Goal: Task Accomplishment & Management: Use online tool/utility

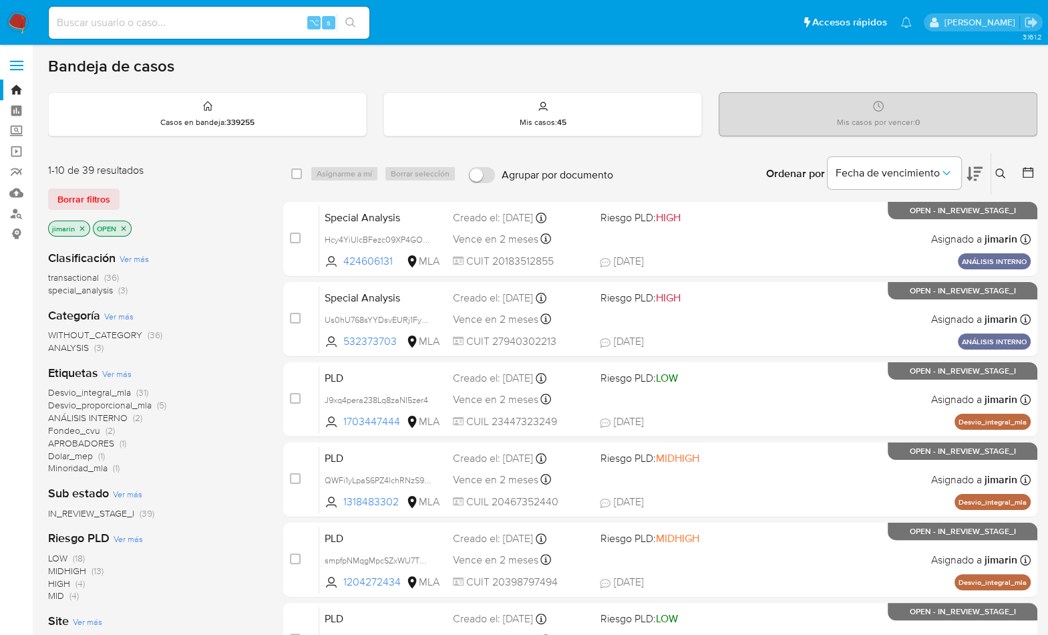
click at [994, 170] on button at bounding box center [1002, 174] width 22 height 16
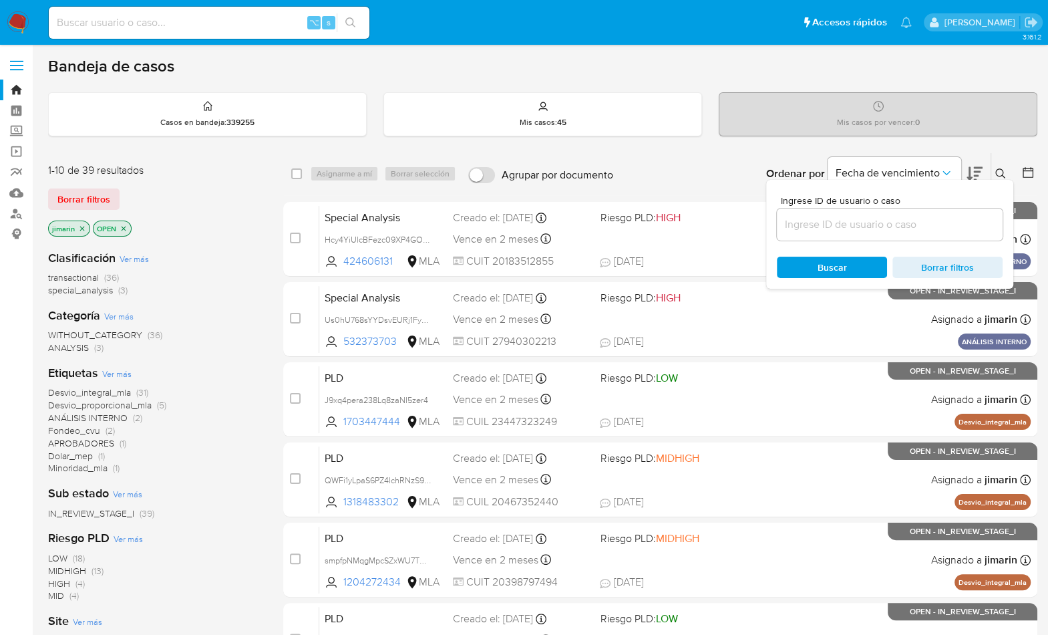
click at [922, 226] on input at bounding box center [890, 224] width 226 height 17
type input "469018867"
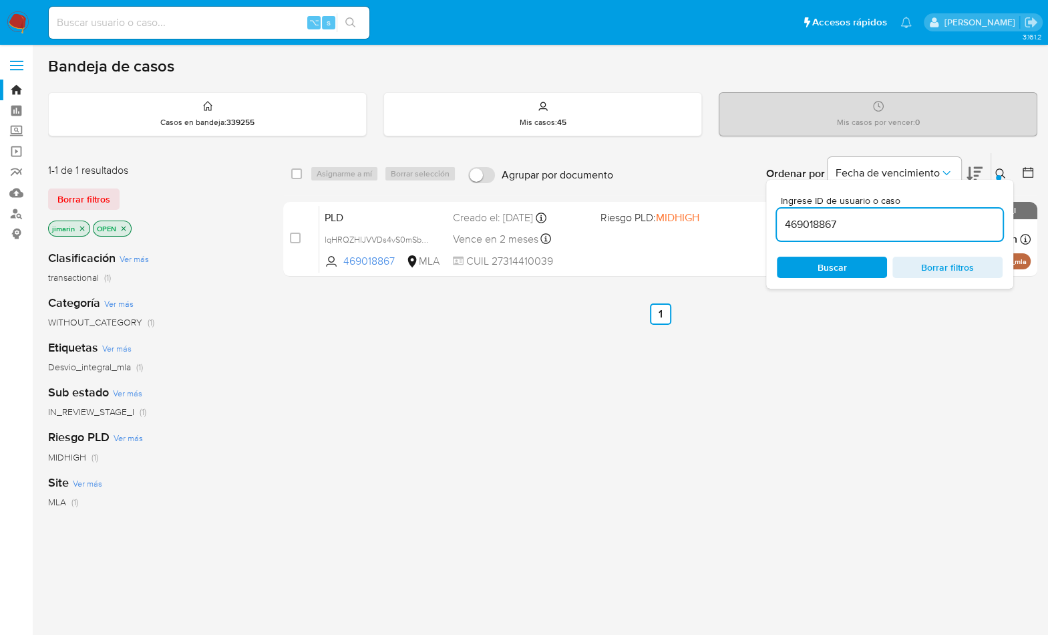
click at [998, 170] on icon at bounding box center [1000, 173] width 11 height 11
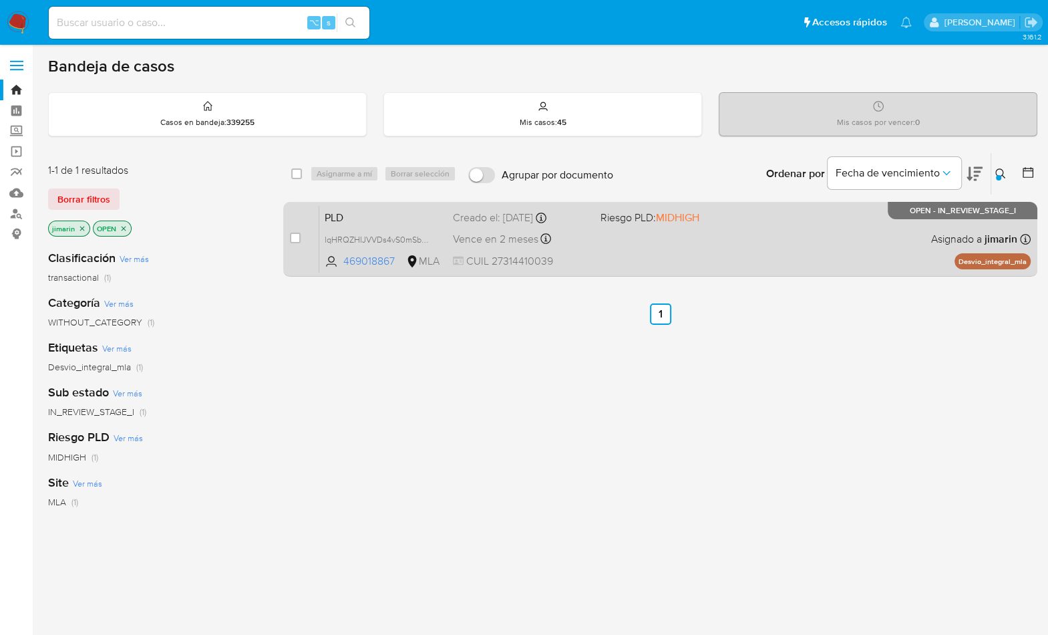
click at [754, 231] on div "PLD lqHRQZHIJVVDs4vS0mSbJZFR 469018867 MLA Riesgo PLD: MIDHIGH Creado el: 12/09…" at bounding box center [674, 238] width 711 height 67
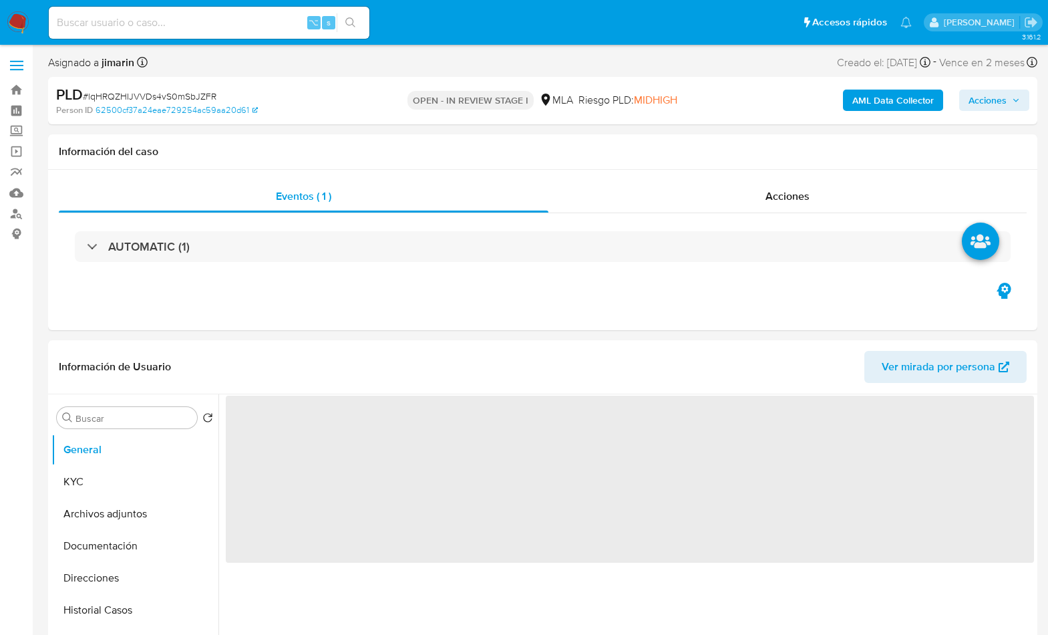
select select "10"
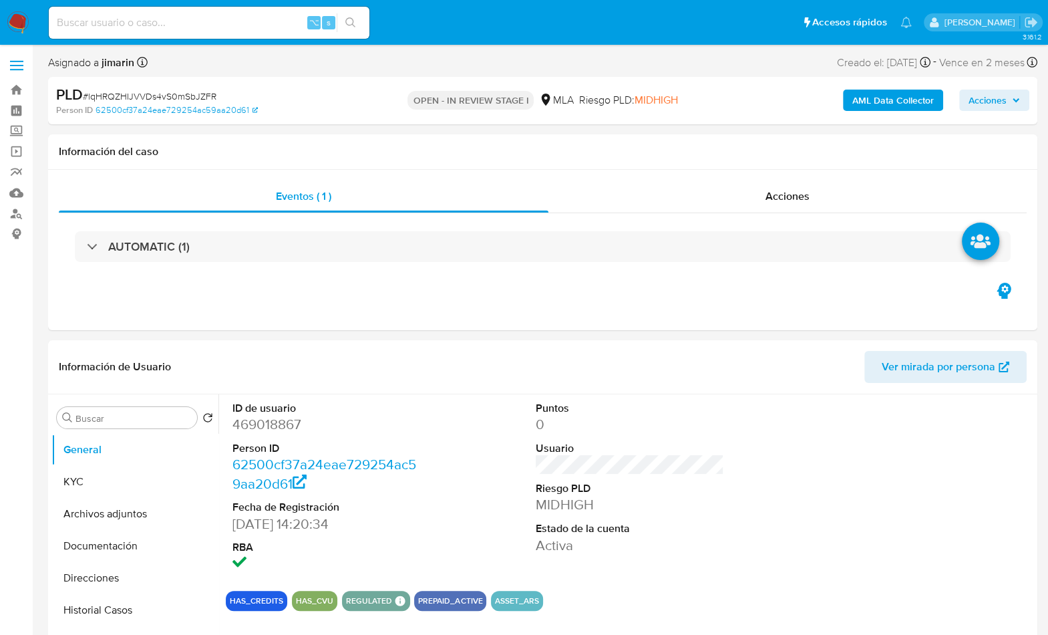
click at [176, 91] on span "# lqHRQZHIJVVDs4vS0mSbJZFR" at bounding box center [150, 95] width 134 height 13
copy span "lqHRQZHIJVVDs4vS0mSbJZFR"
click at [277, 425] on dd "469018867" at bounding box center [326, 424] width 189 height 19
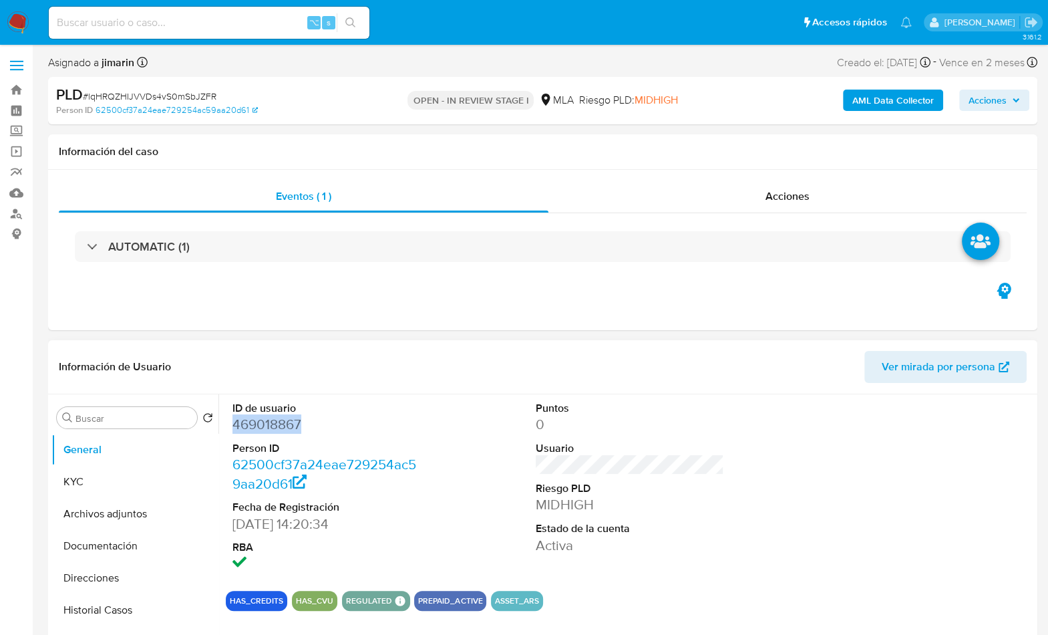
copy dd "469018867"
click at [100, 486] on button "KYC" at bounding box center [129, 482] width 156 height 32
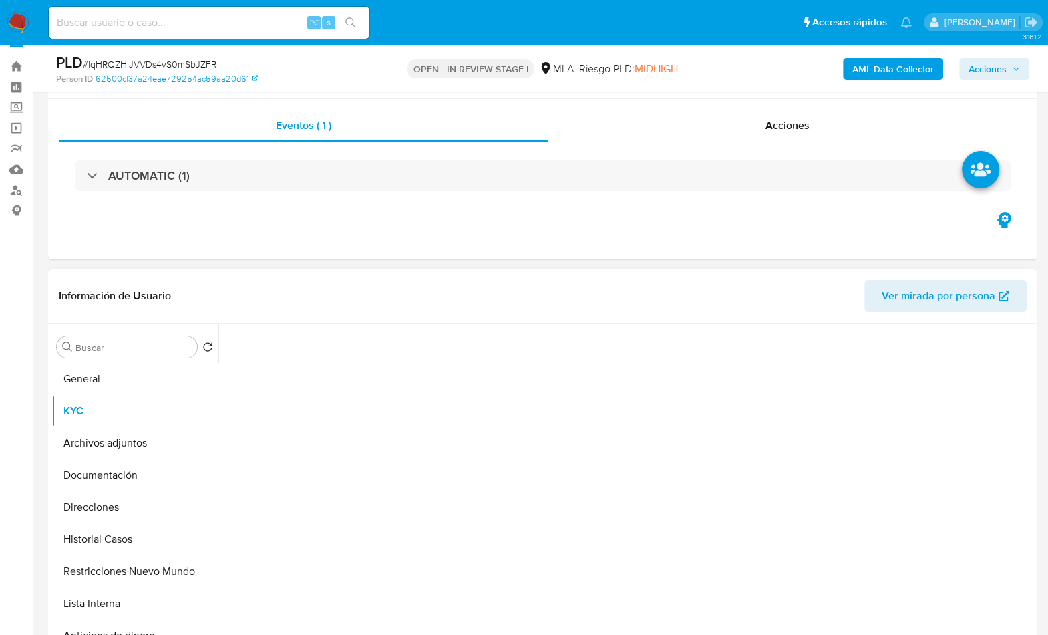
scroll to position [114, 0]
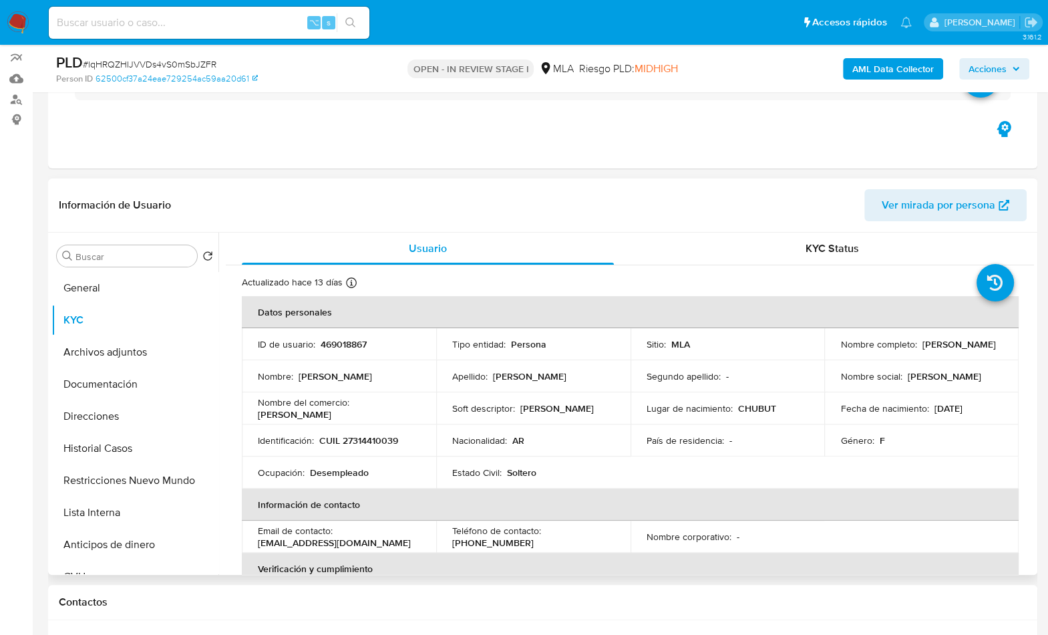
click at [366, 443] on p "CUIL 27314410039" at bounding box center [358, 440] width 79 height 12
copy p "27314410039"
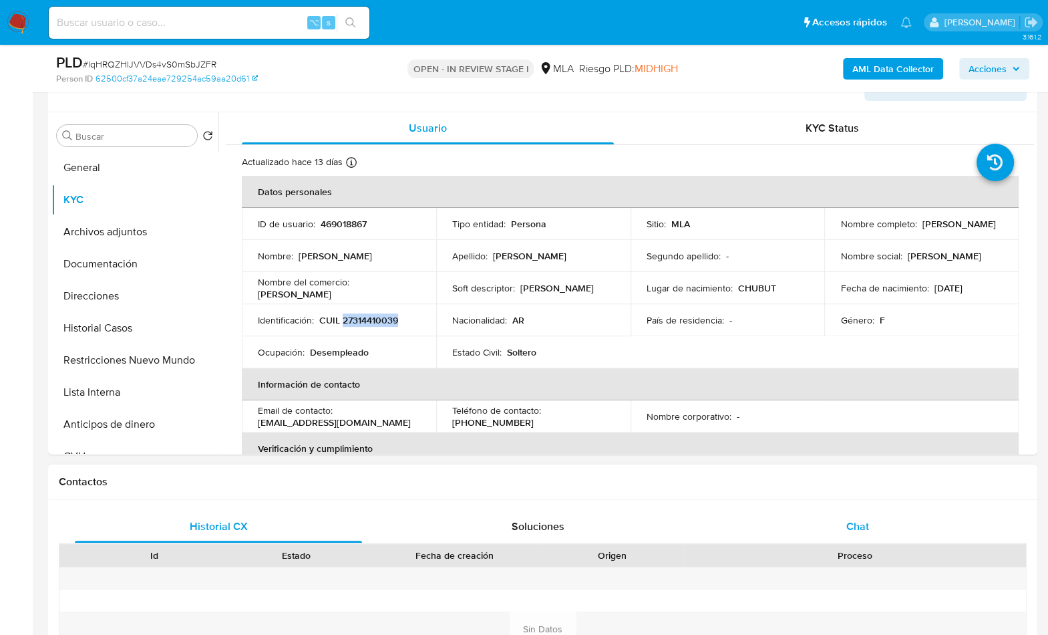
click at [860, 522] on span "Chat" at bounding box center [857, 525] width 23 height 15
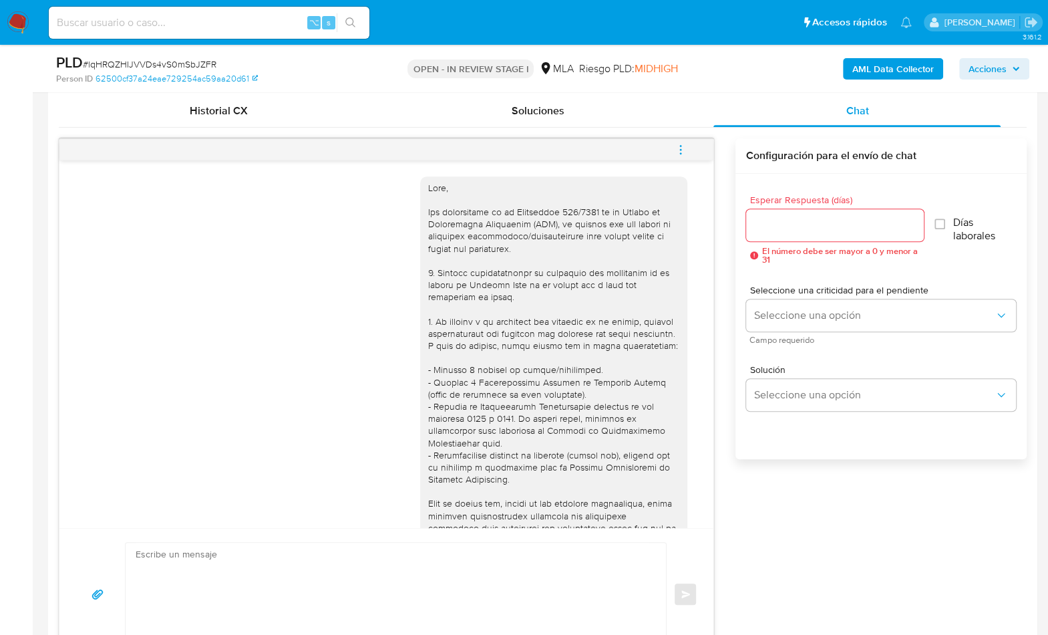
scroll to position [684, 0]
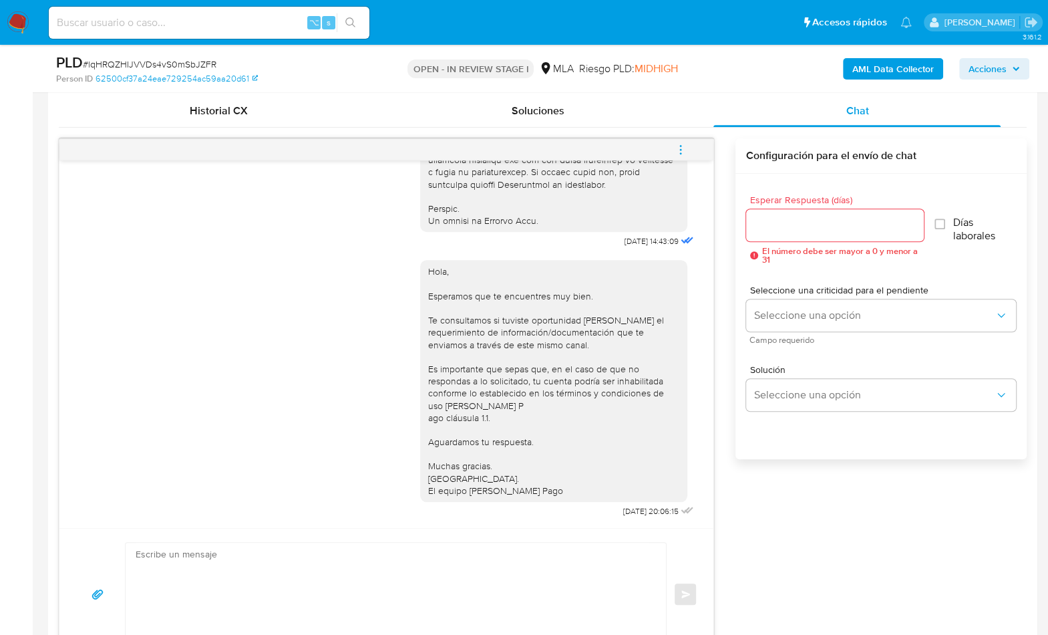
click at [675, 146] on icon "menu-action" at bounding box center [681, 150] width 12 height 12
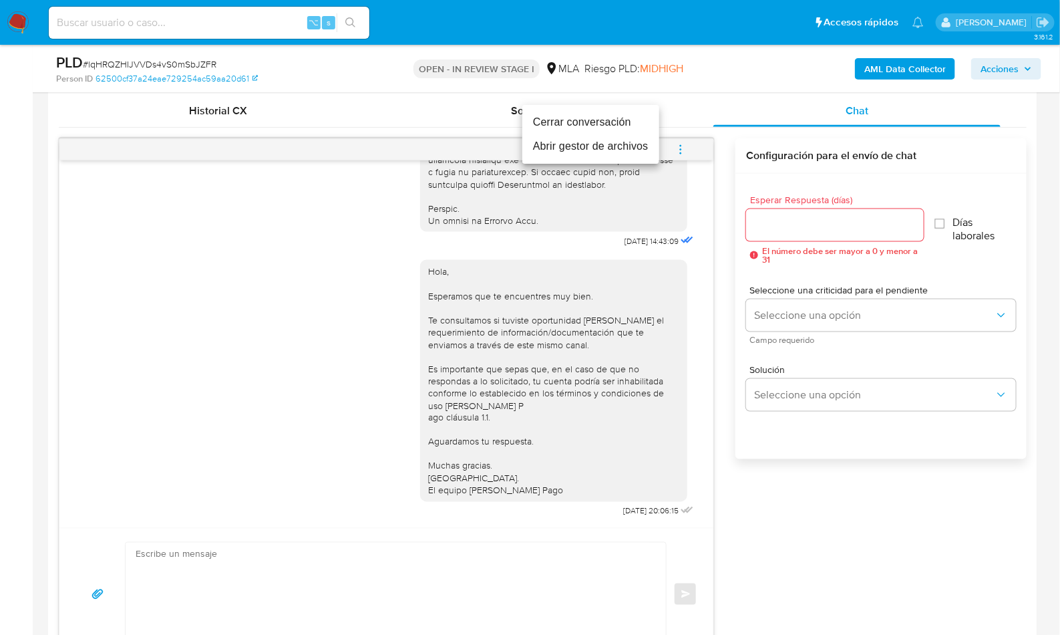
click at [574, 122] on li "Cerrar conversación" at bounding box center [590, 122] width 137 height 24
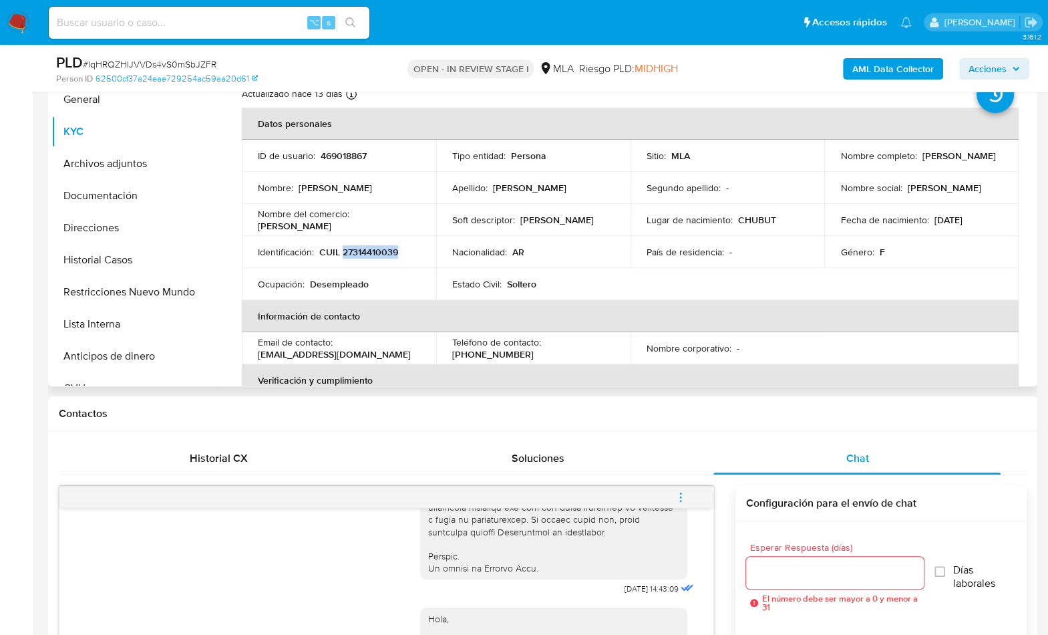
scroll to position [217, 0]
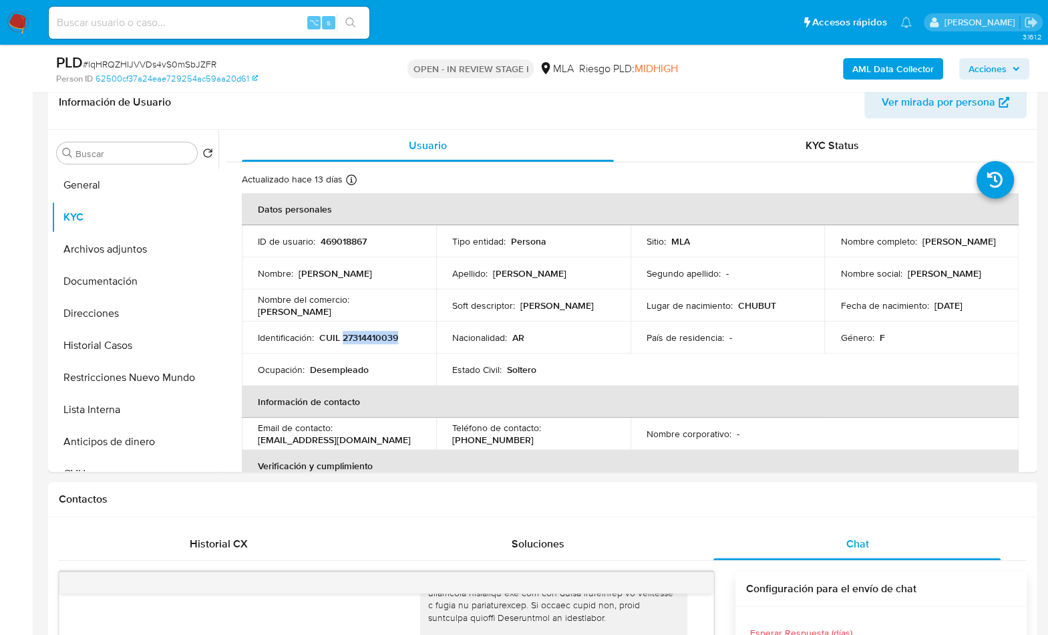
click at [874, 72] on b "AML Data Collector" at bounding box center [892, 68] width 81 height 21
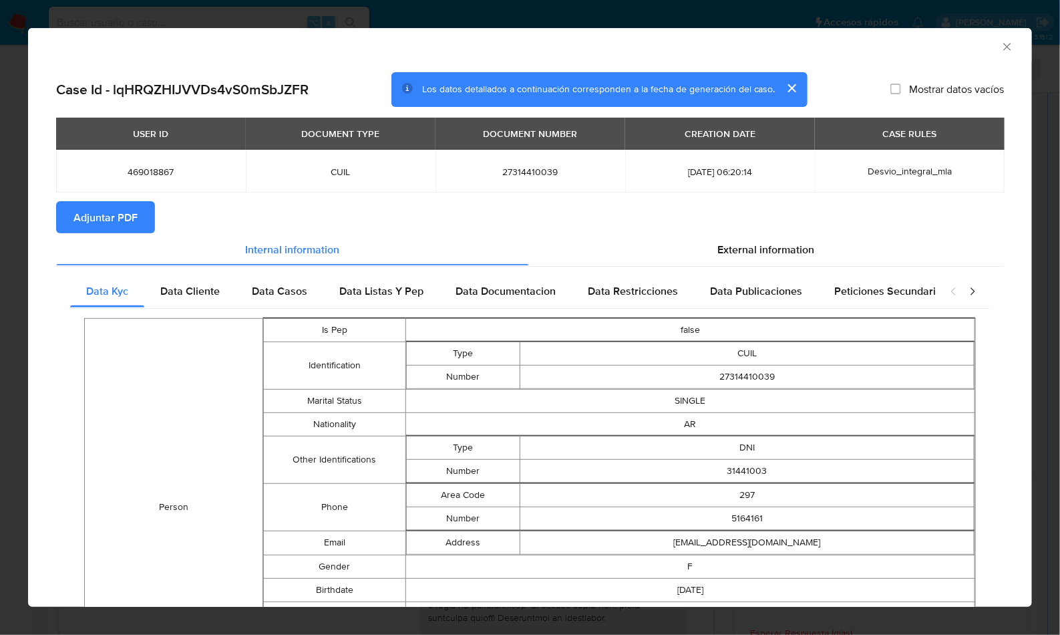
click at [142, 213] on button "Adjuntar PDF" at bounding box center [105, 217] width 99 height 32
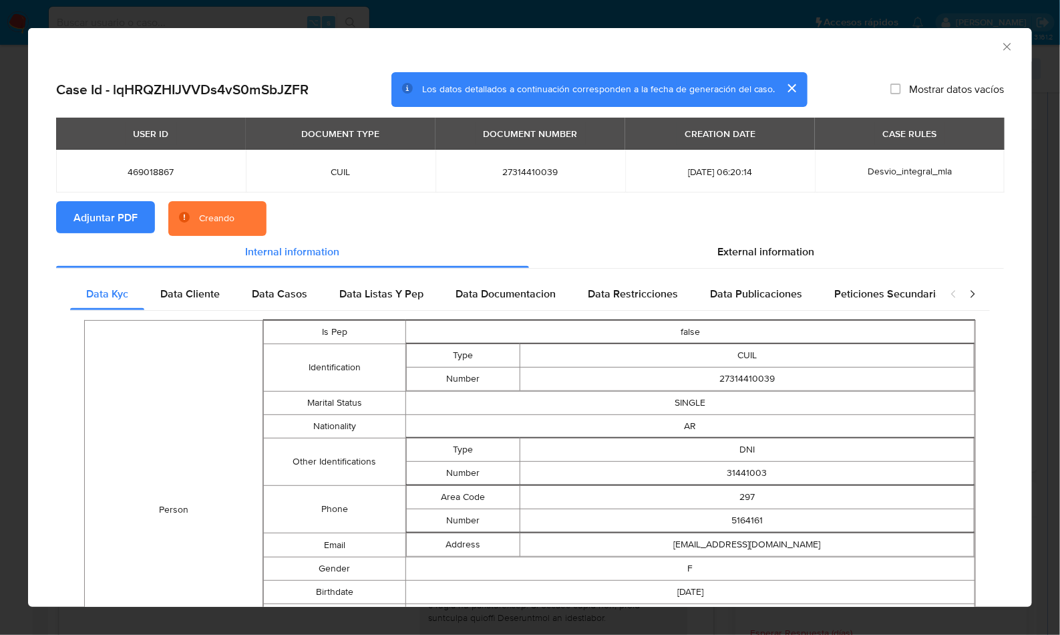
click at [325, 212] on section "Adjuntar PDF Creando" at bounding box center [530, 218] width 948 height 35
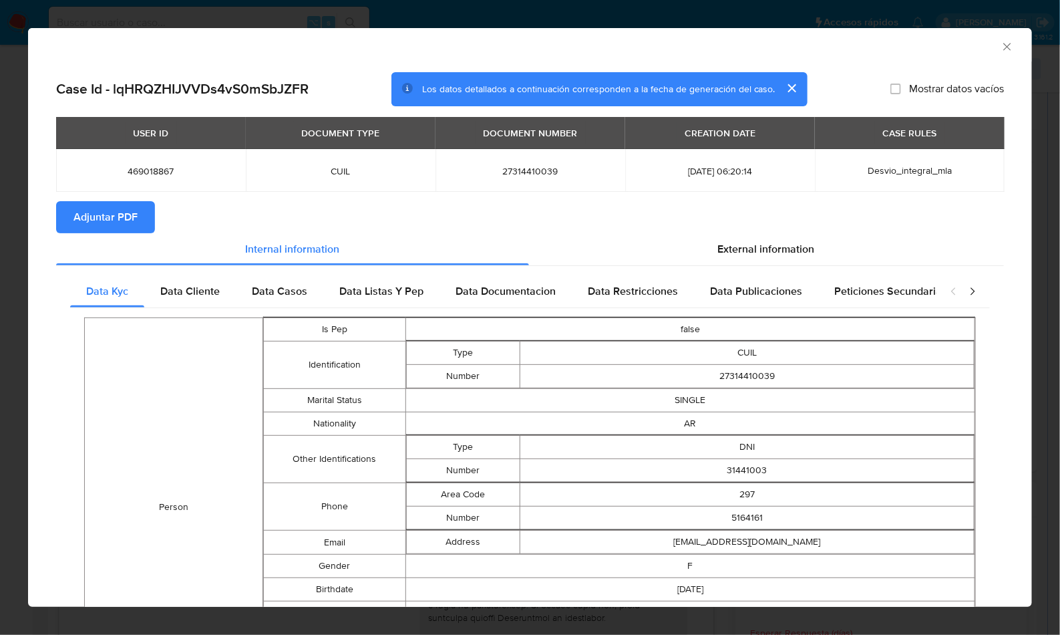
click at [1001, 45] on div "AML Data Collector" at bounding box center [530, 44] width 1004 height 33
click at [1001, 48] on icon "Cerrar ventana" at bounding box center [1007, 46] width 13 height 13
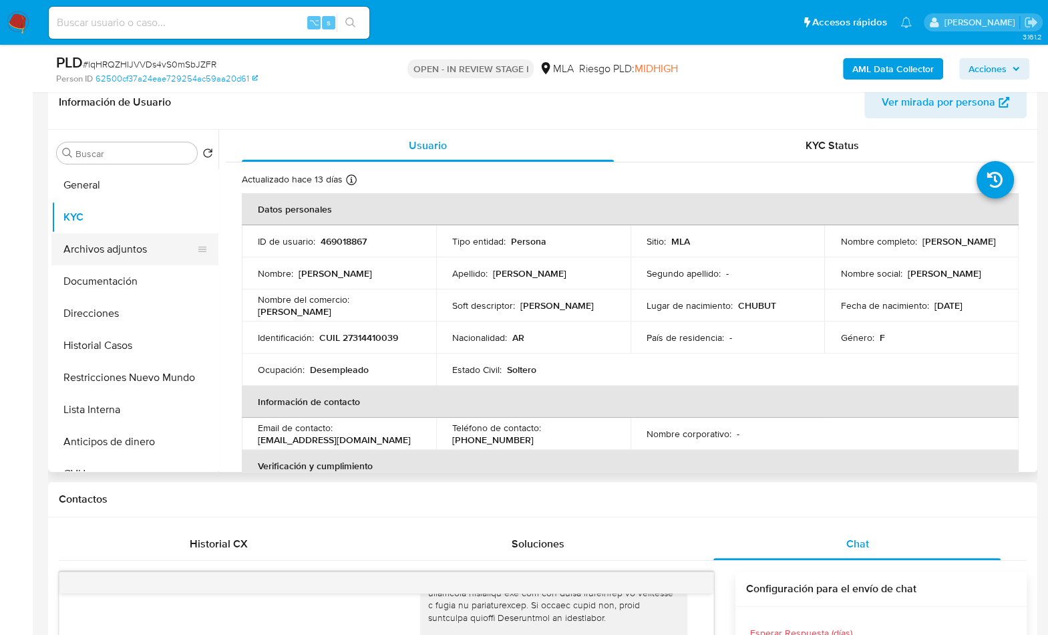
click at [146, 248] on button "Archivos adjuntos" at bounding box center [129, 249] width 156 height 32
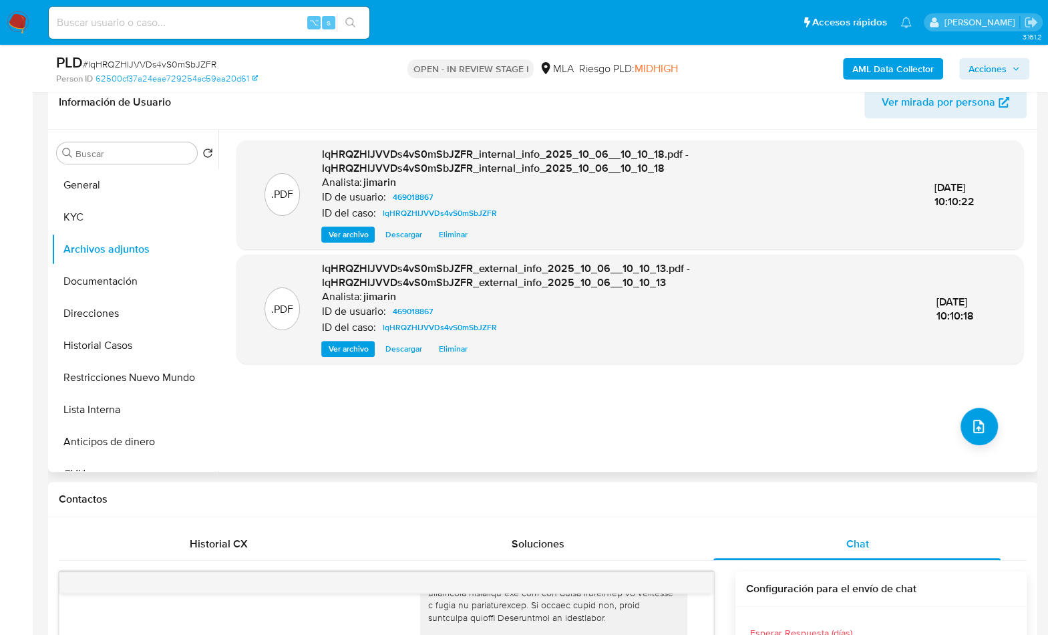
click at [539, 117] on header "Información de Usuario Ver mirada por persona" at bounding box center [543, 102] width 968 height 32
click at [552, 113] on header "Información de Usuario Ver mirada por persona" at bounding box center [543, 102] width 968 height 32
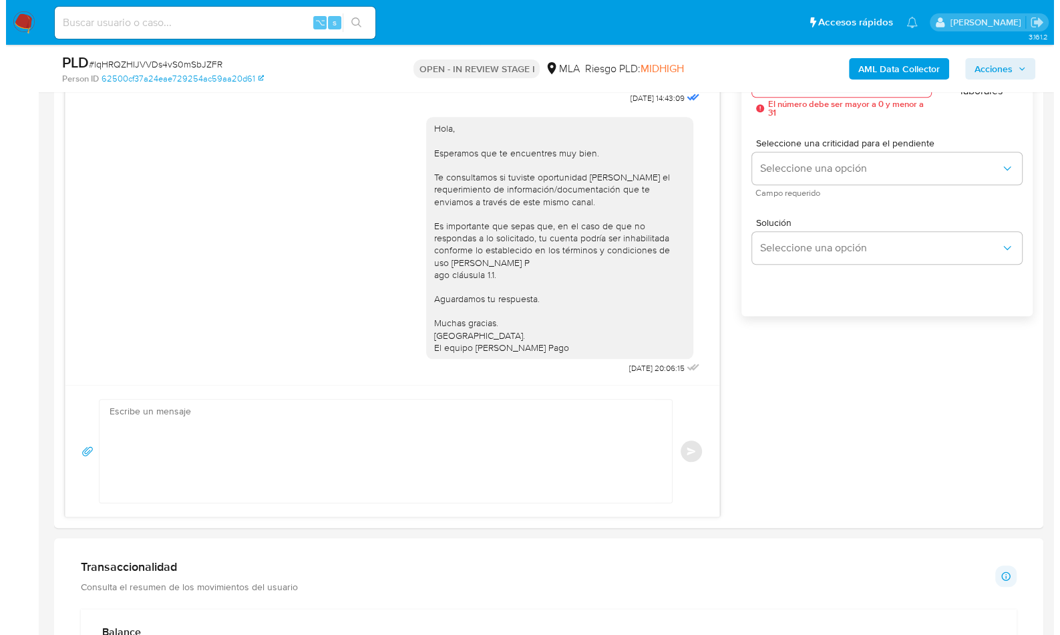
scroll to position [277, 0]
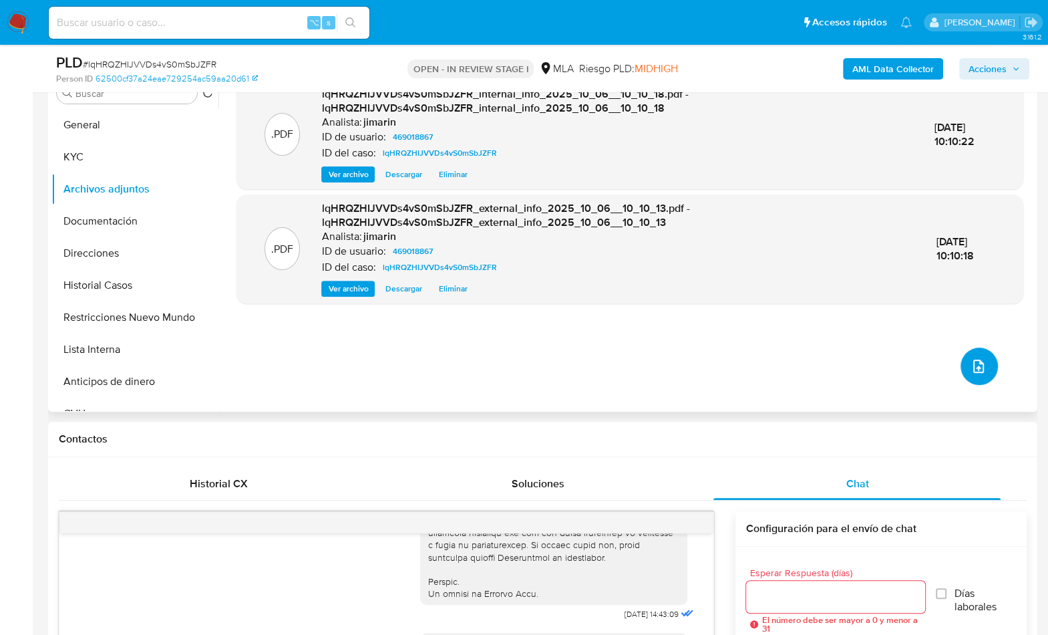
click at [962, 369] on button "upload-file" at bounding box center [978, 365] width 37 height 37
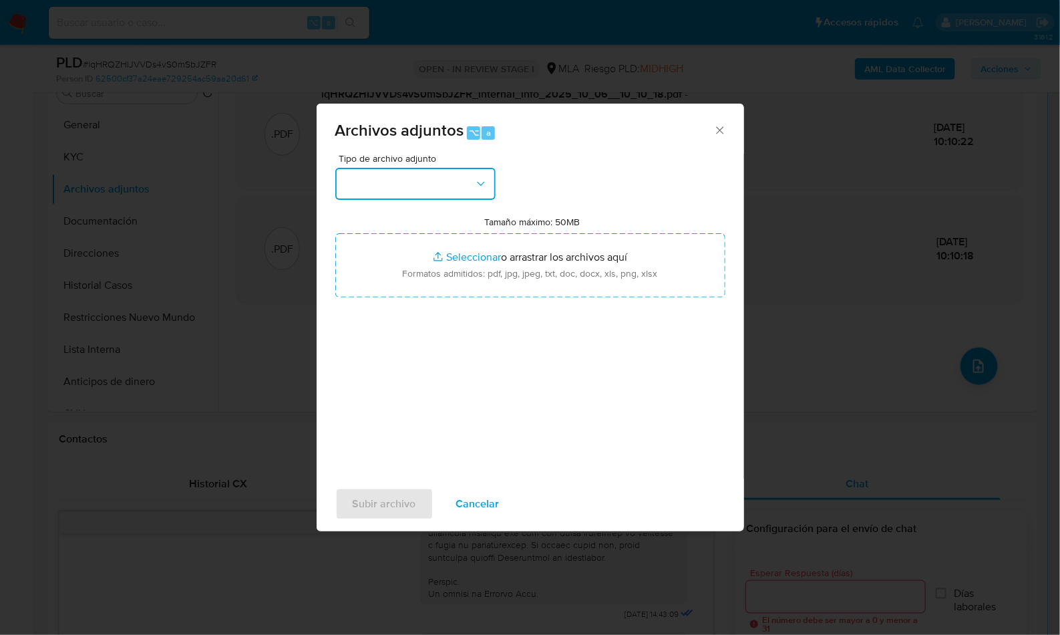
click at [379, 180] on button "button" at bounding box center [415, 184] width 160 height 32
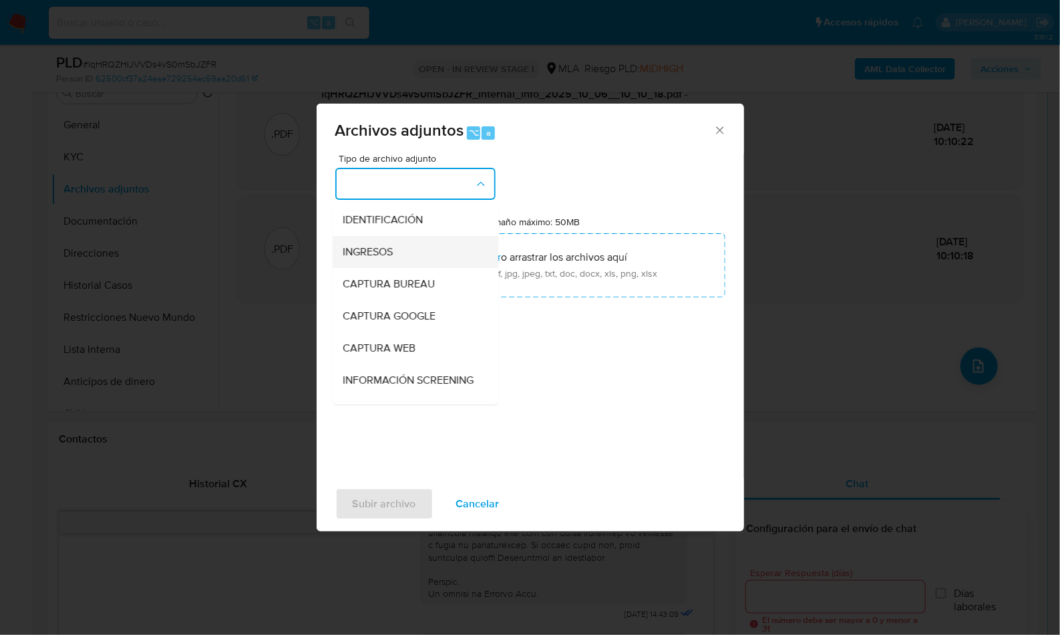
click at [383, 252] on span "INGRESOS" at bounding box center [368, 251] width 50 height 13
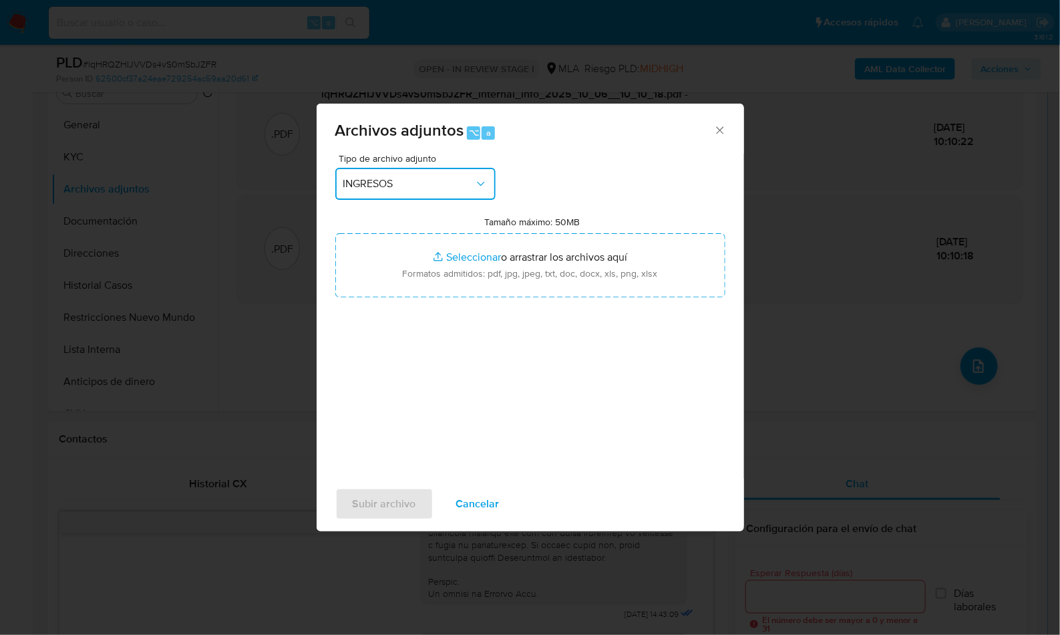
click at [393, 194] on button "INGRESOS" at bounding box center [415, 184] width 160 height 32
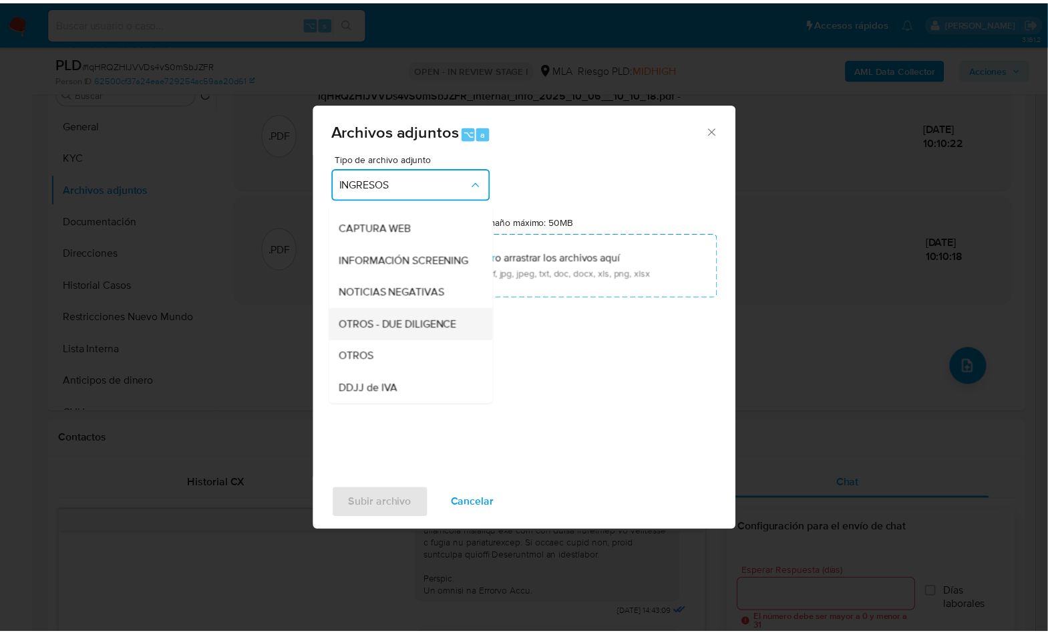
scroll to position [125, 0]
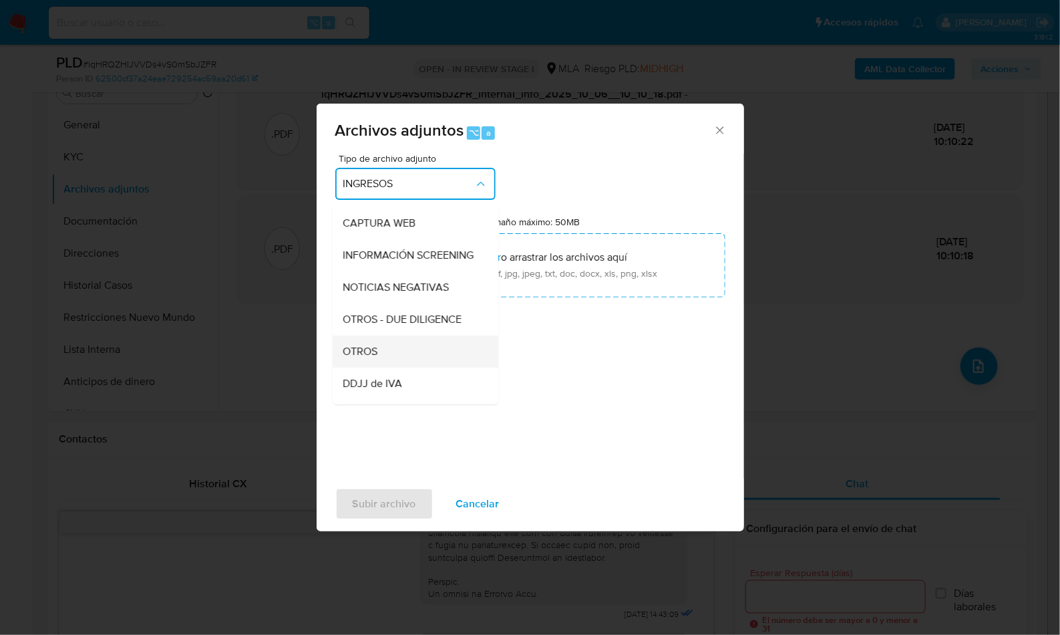
click at [387, 363] on div "OTROS" at bounding box center [411, 351] width 136 height 32
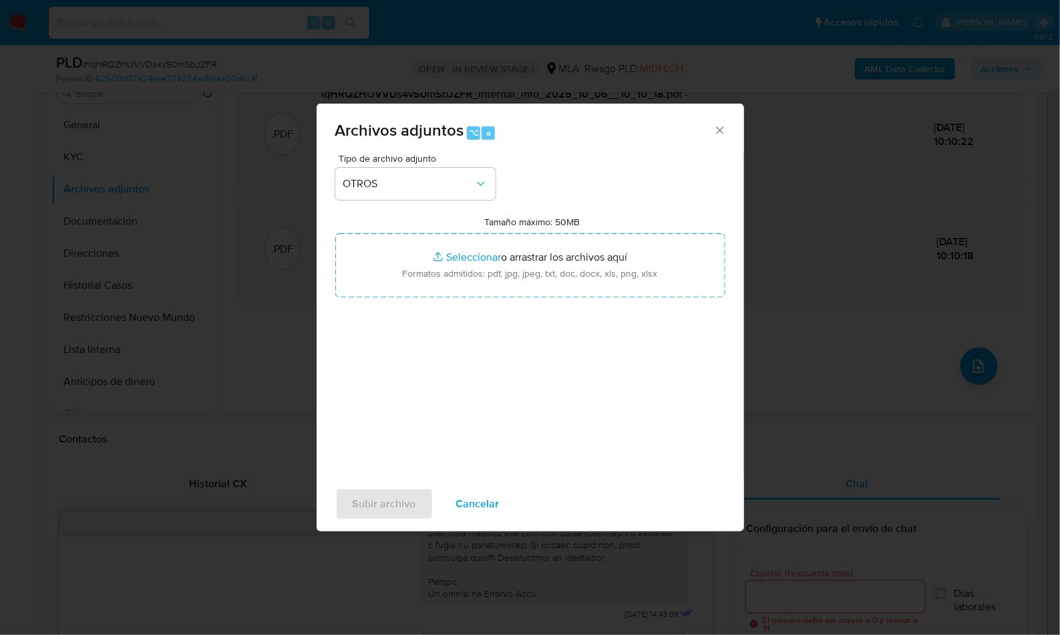
click at [528, 377] on div "Tipo de archivo adjunto OTROS Tamaño máximo: 50MB Seleccionar archivos Seleccio…" at bounding box center [530, 311] width 390 height 315
click at [396, 492] on span "Subir archivo" at bounding box center [384, 503] width 63 height 29
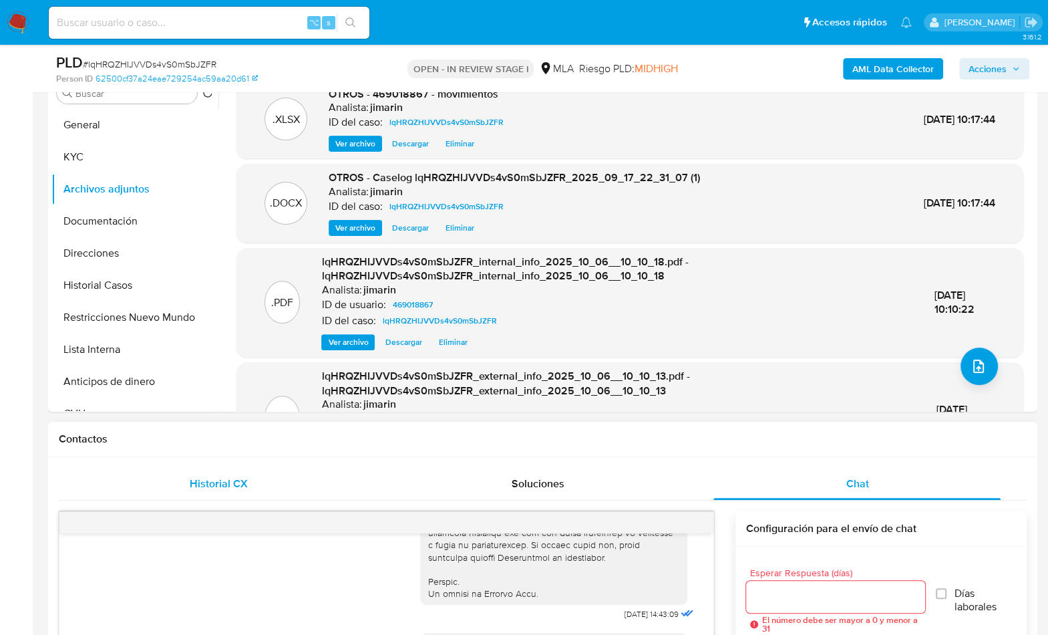
drag, startPoint x: 179, startPoint y: 475, endPoint x: 157, endPoint y: 470, distance: 22.7
click at [178, 475] on div "Historial CX" at bounding box center [218, 484] width 287 height 32
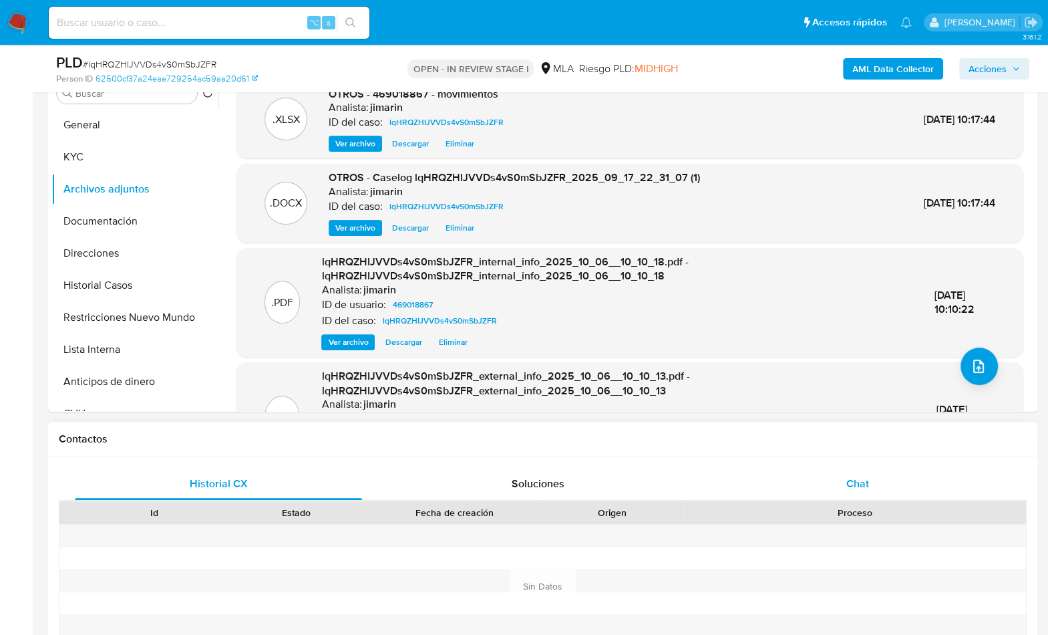
click at [850, 482] on span "Chat" at bounding box center [857, 483] width 23 height 15
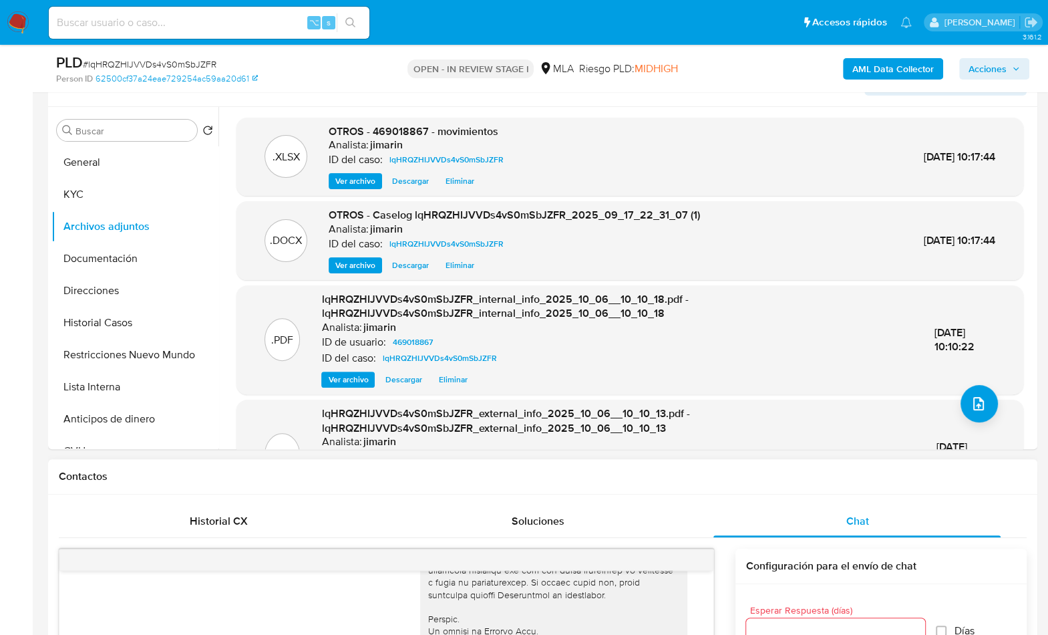
scroll to position [220, 0]
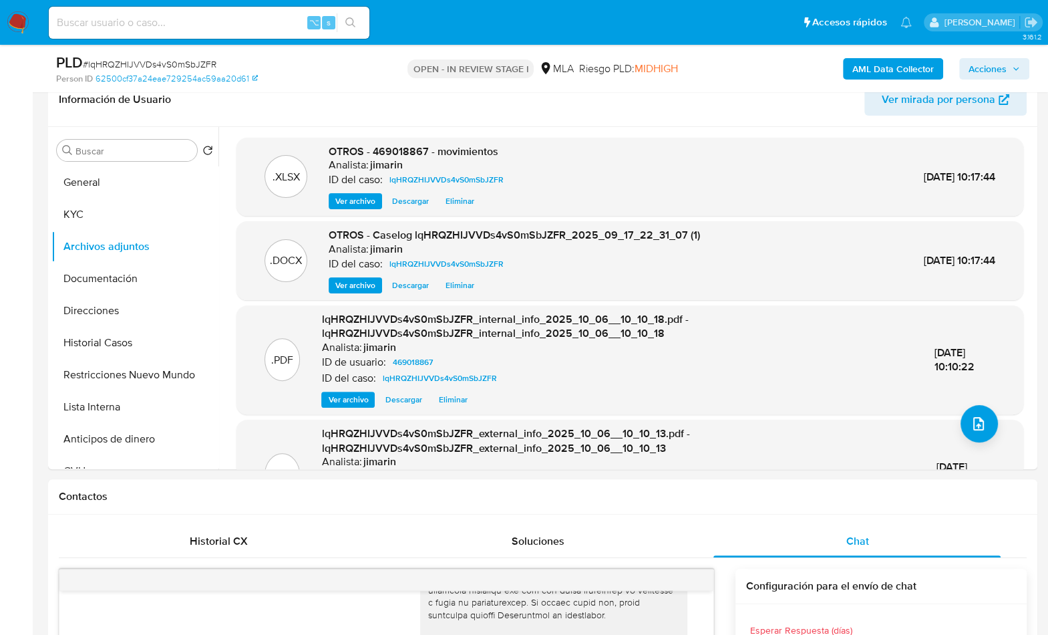
click at [999, 75] on span "Acciones" at bounding box center [987, 68] width 38 height 21
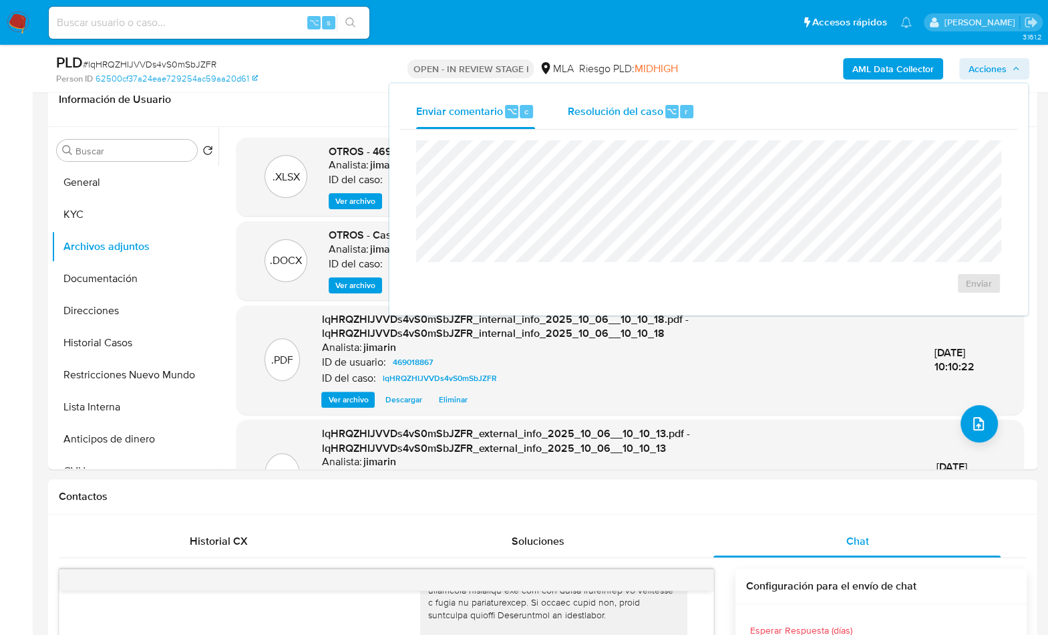
click at [637, 111] on span "Resolución del caso" at bounding box center [615, 110] width 96 height 15
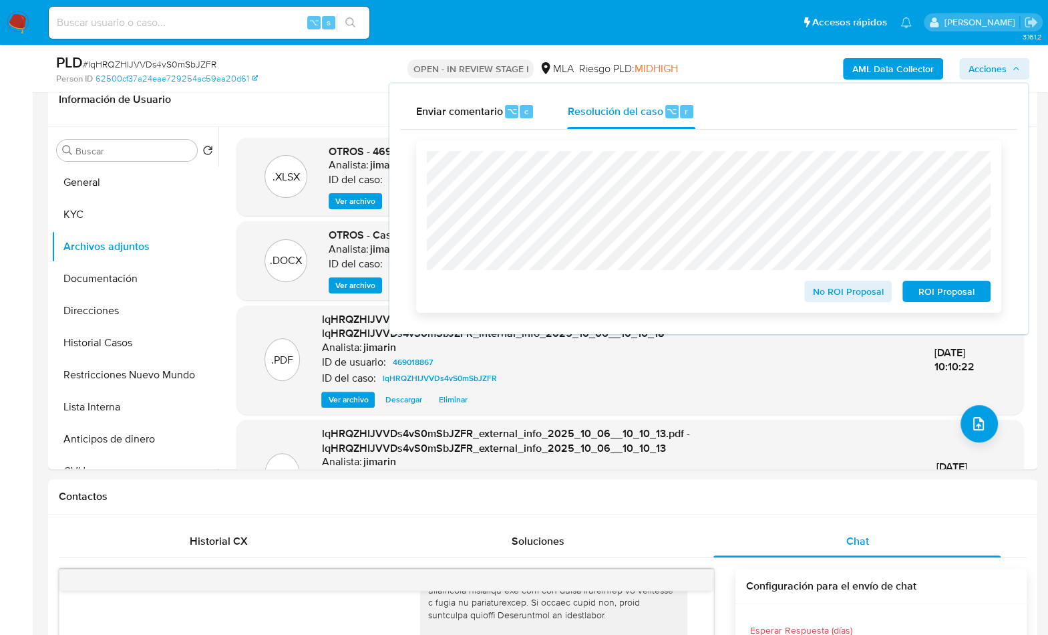
click at [819, 293] on span "No ROI Proposal" at bounding box center [847, 291] width 69 height 19
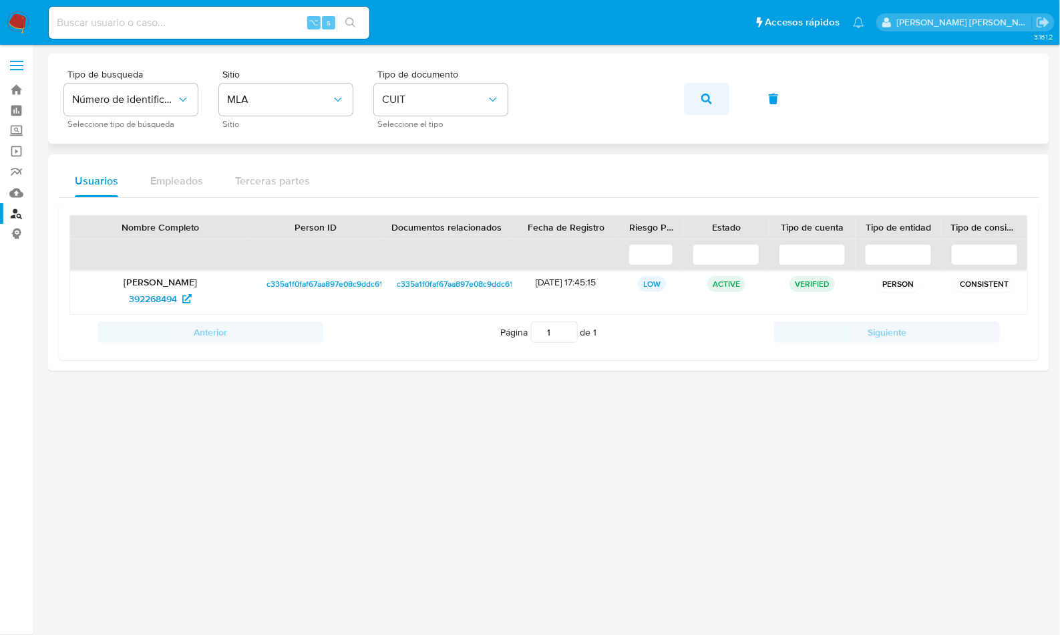
click at [711, 100] on icon "button" at bounding box center [706, 99] width 11 height 11
click at [148, 291] on span "612273288" at bounding box center [152, 298] width 45 height 21
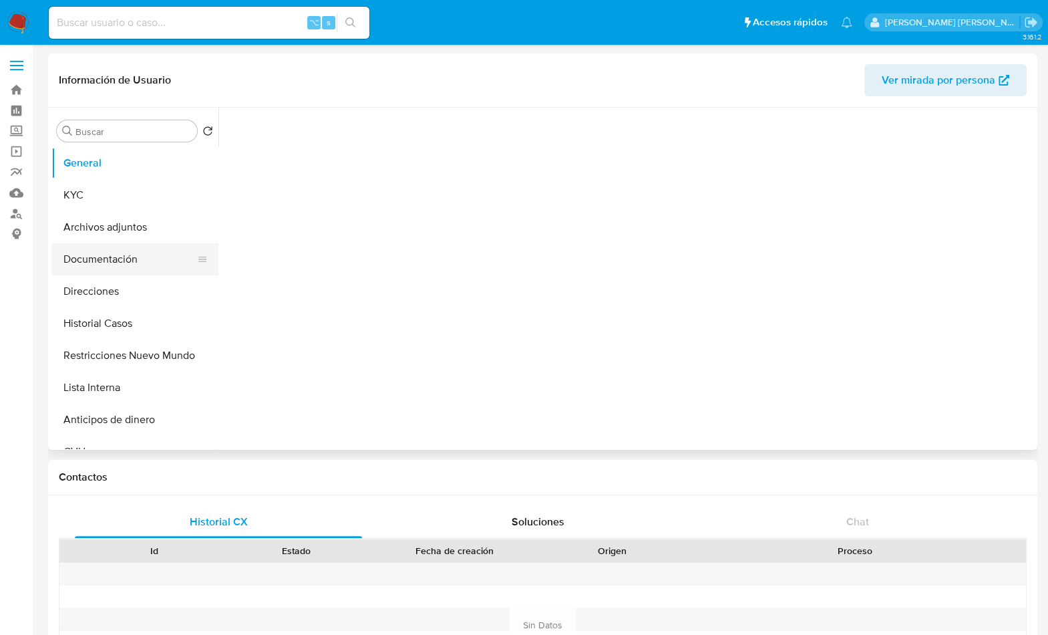
click at [131, 258] on button "Documentación" at bounding box center [129, 259] width 156 height 32
select select "10"
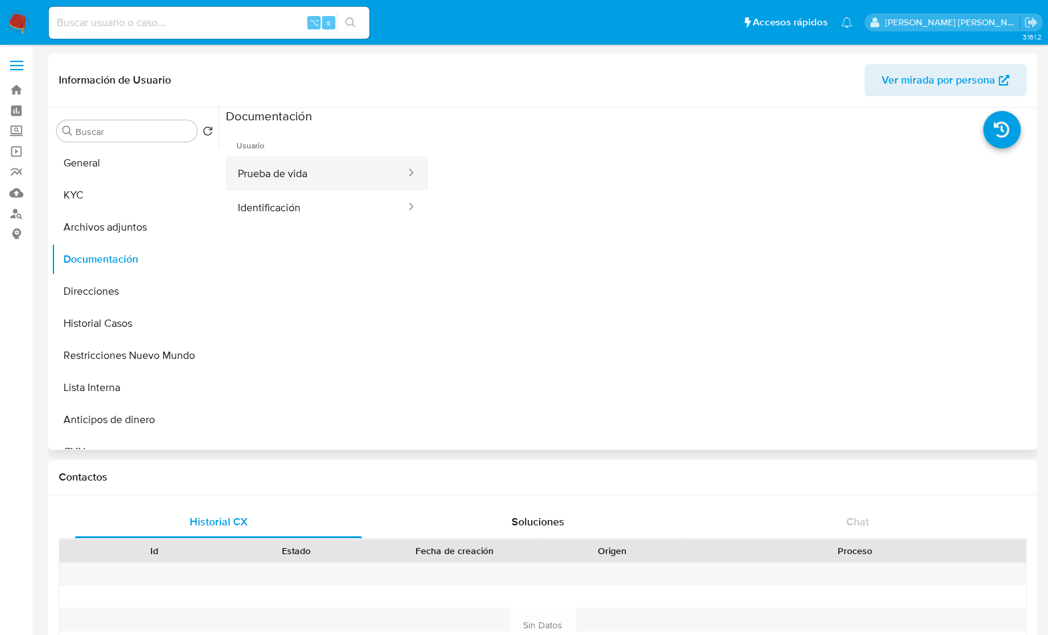
click at [330, 172] on button "Prueba de vida" at bounding box center [316, 173] width 181 height 34
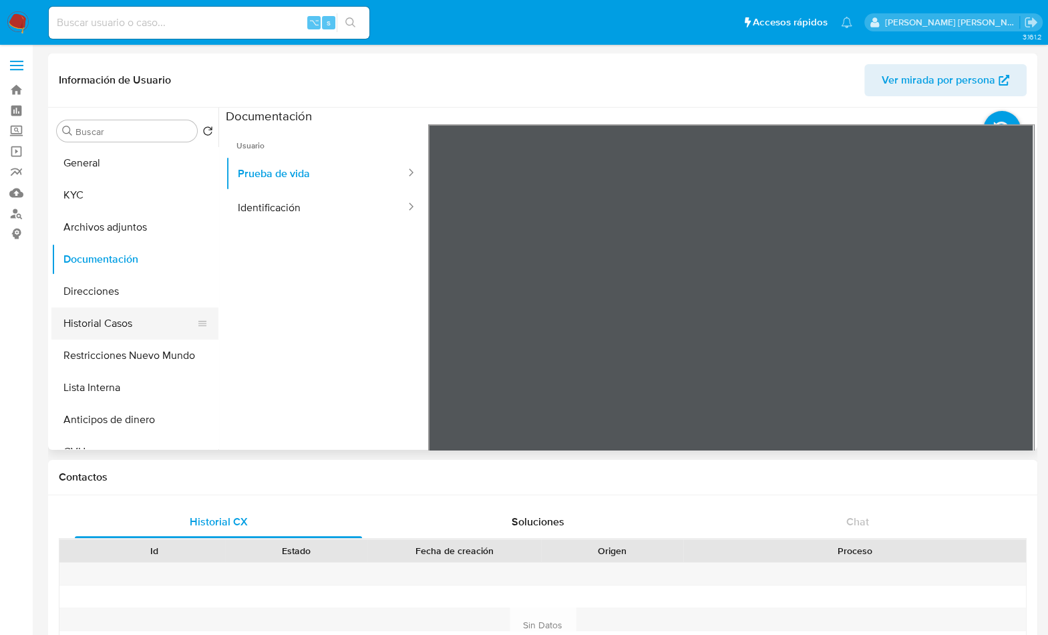
click at [124, 316] on button "Historial Casos" at bounding box center [129, 323] width 156 height 32
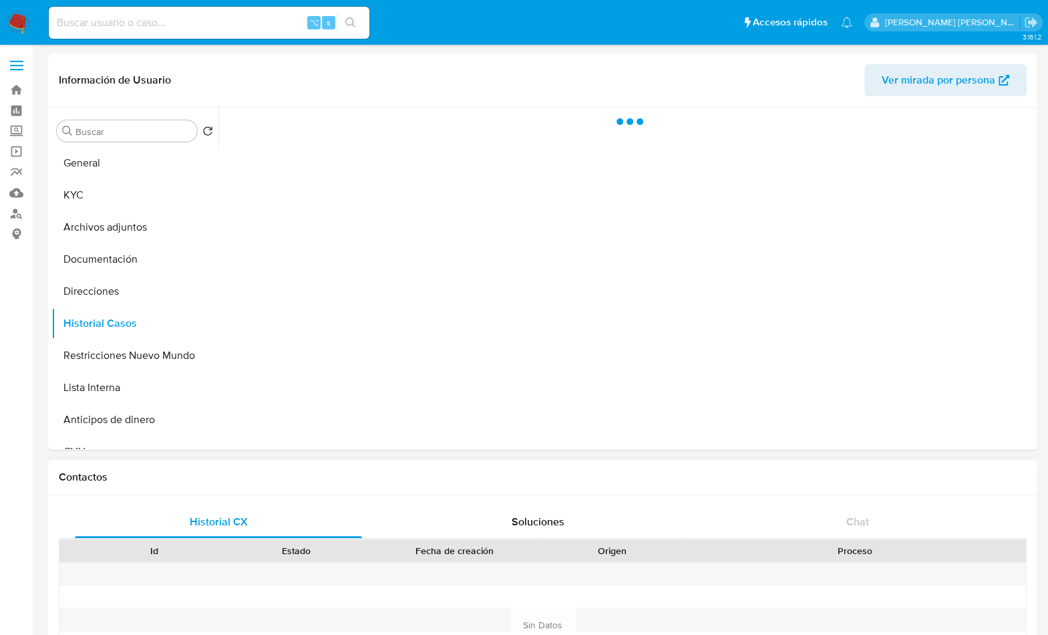
click at [796, 490] on div "Contactos" at bounding box center [542, 477] width 989 height 35
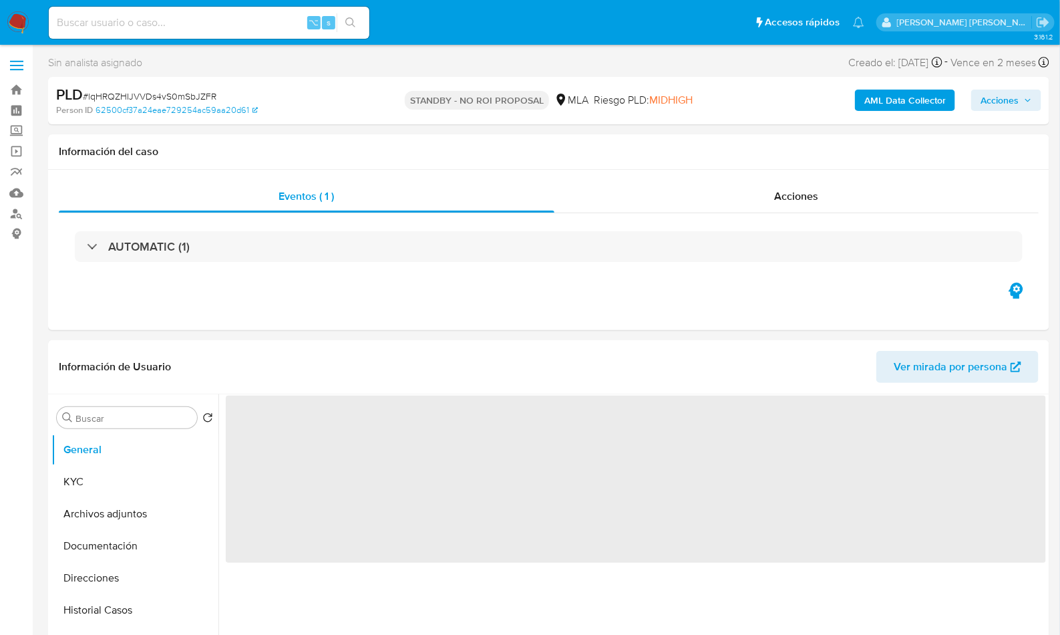
select select "10"
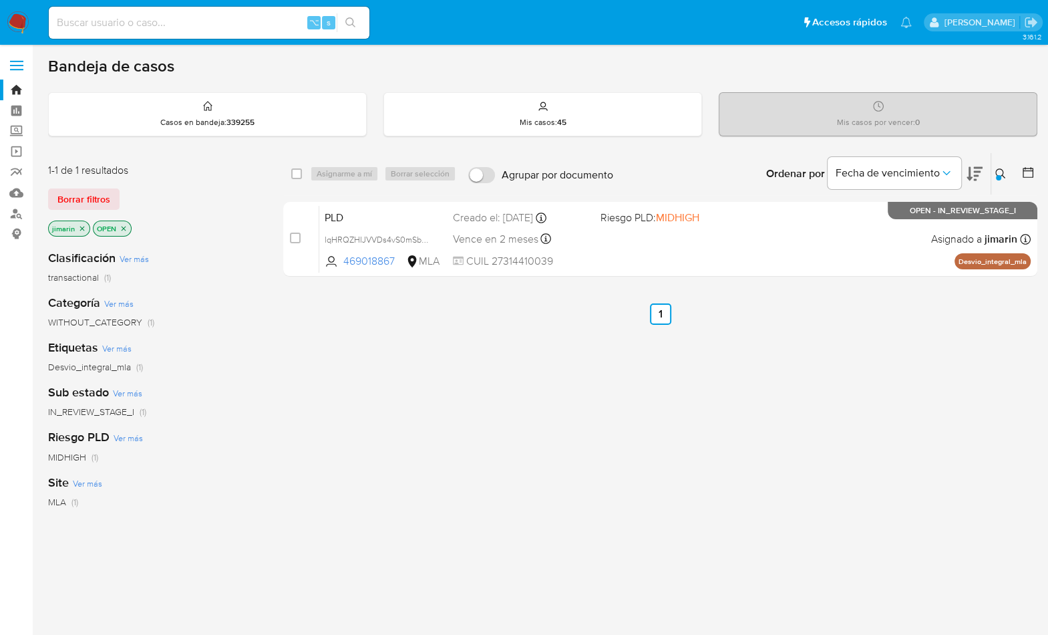
click at [998, 175] on div at bounding box center [998, 177] width 5 height 5
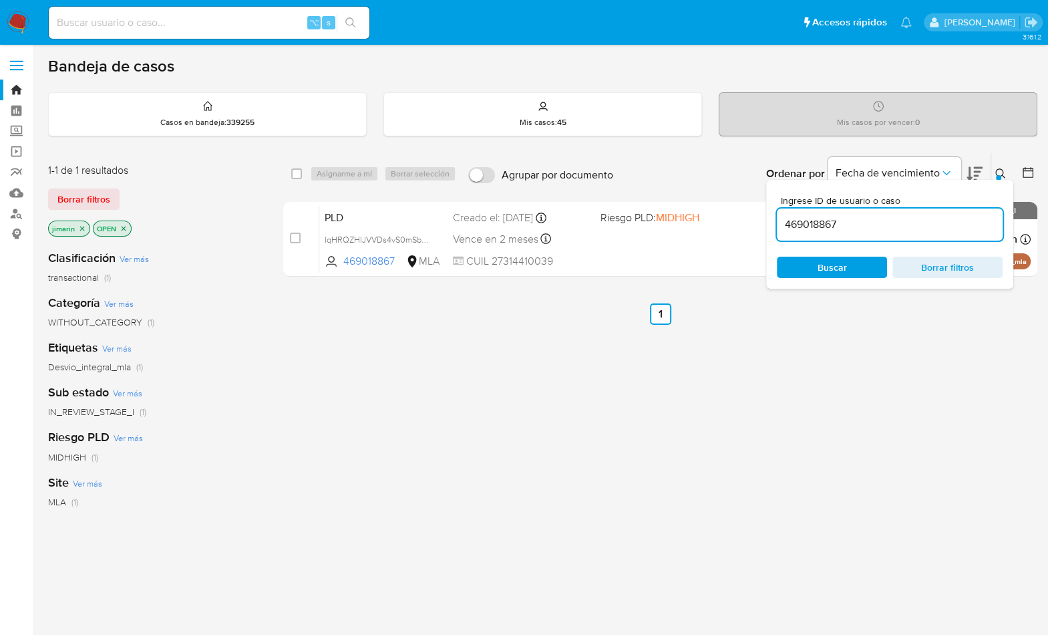
click at [914, 217] on input "469018867" at bounding box center [890, 224] width 226 height 17
type input "1027838503"
click at [890, 219] on input "1027838503" at bounding box center [890, 224] width 226 height 17
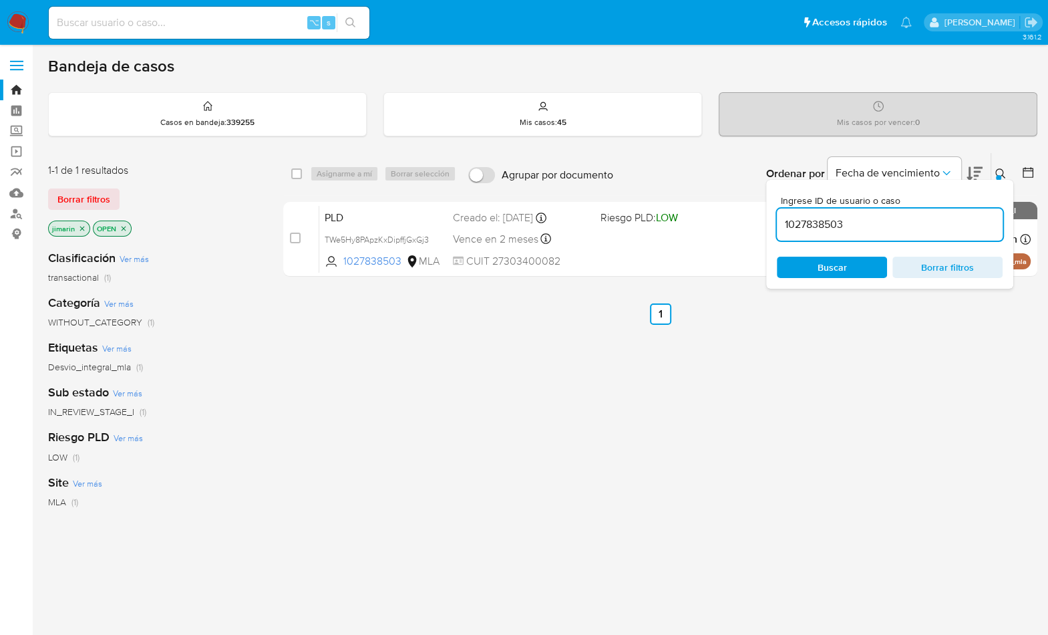
click at [1001, 176] on div at bounding box center [998, 177] width 5 height 5
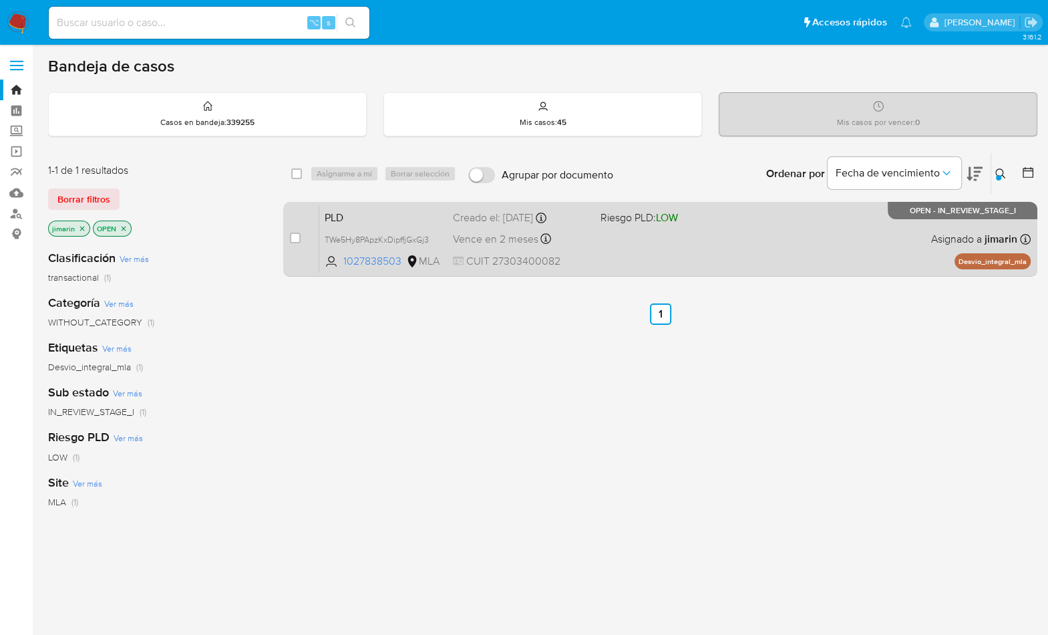
click at [773, 240] on div "PLD TWe5Hy8PApzKxDipffjGxGj3 1027838503 MLA Riesgo PLD: LOW Creado el: 12/09/20…" at bounding box center [674, 238] width 711 height 67
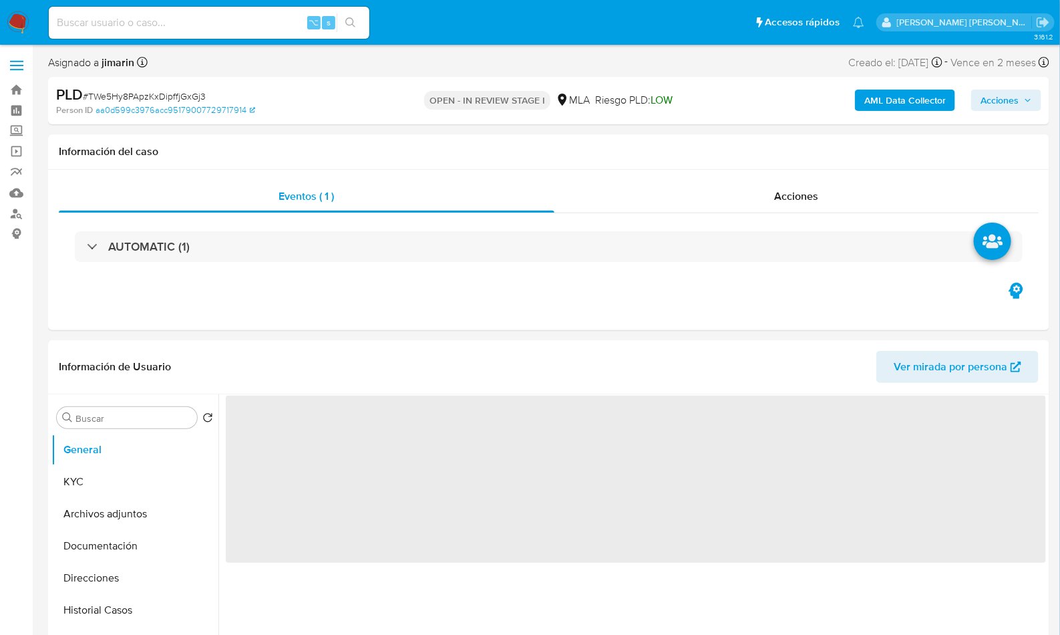
select select "10"
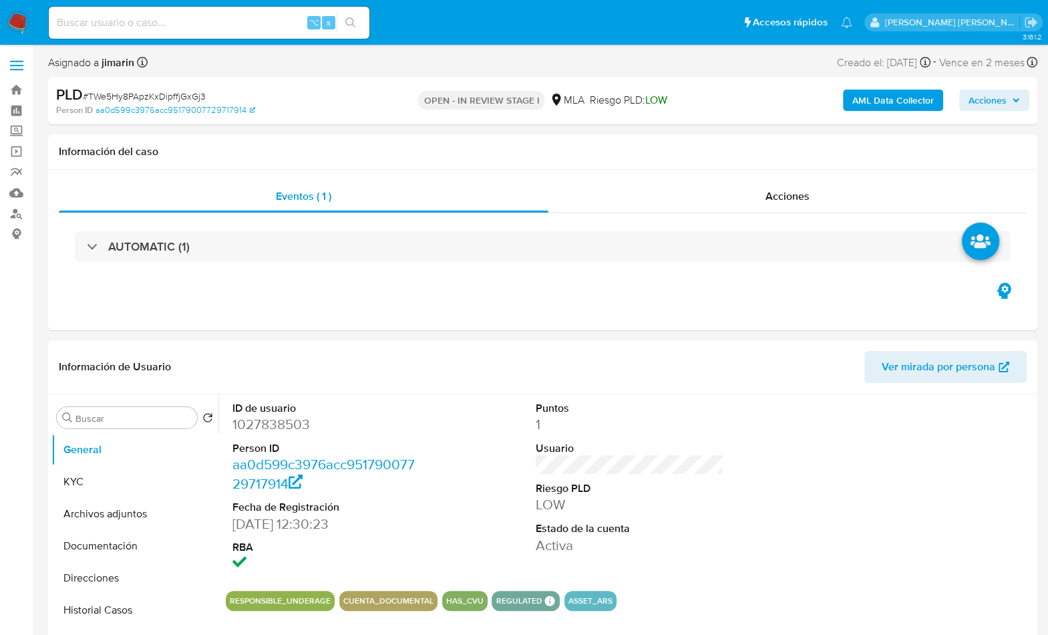
click at [177, 90] on span "# TWe5Hy8PApzKxDipffjGxGj3" at bounding box center [144, 95] width 123 height 13
drag, startPoint x: 177, startPoint y: 90, endPoint x: 184, endPoint y: 92, distance: 7.5
click at [177, 90] on span "# TWe5Hy8PApzKxDipffjGxGj3" at bounding box center [144, 95] width 123 height 13
copy span "TWe5Hy8PApzKxDipffjGxGj3"
click at [263, 424] on dd "1027838503" at bounding box center [326, 424] width 189 height 19
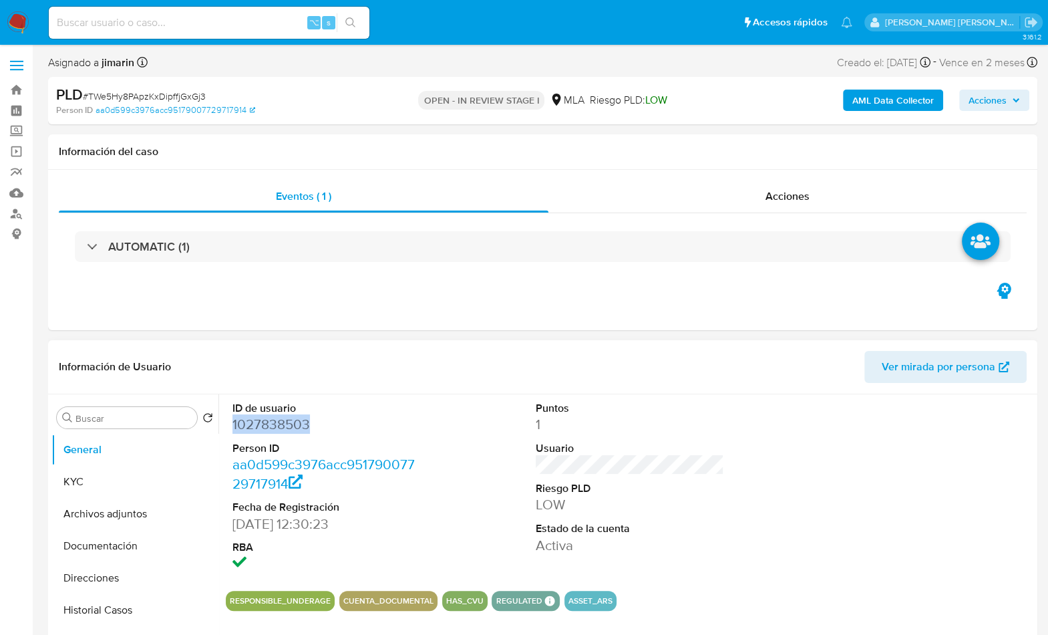
click at [263, 424] on dd "1027838503" at bounding box center [326, 424] width 189 height 19
copy dd "1027838503"
